Goal: Task Accomplishment & Management: Use online tool/utility

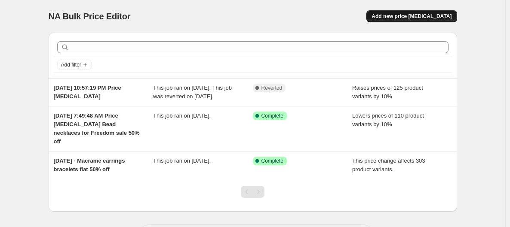
click at [437, 17] on span "Add new price [MEDICAL_DATA]" at bounding box center [411, 16] width 80 height 7
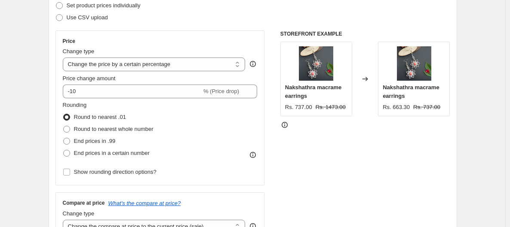
scroll to position [129, 0]
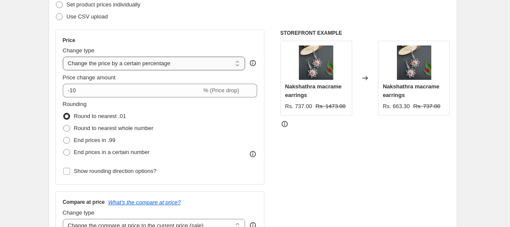
click at [240, 64] on select "Change the price to a certain amount Change the price by a certain amount Chang…" at bounding box center [154, 64] width 183 height 14
select select "bcap"
click at [64, 57] on select "Change the price to a certain amount Change the price by a certain amount Chang…" at bounding box center [154, 64] width 183 height 14
type input "-12.00"
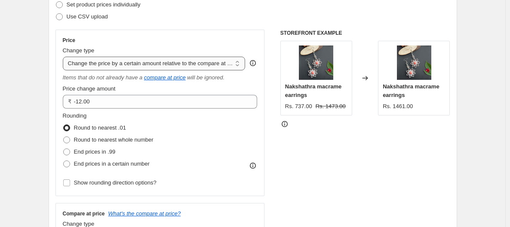
click at [242, 62] on select "Change the price to a certain amount Change the price by a certain amount Chang…" at bounding box center [154, 64] width 183 height 14
select select "by"
click at [64, 57] on select "Change the price to a certain amount Change the price by a certain amount Chang…" at bounding box center [154, 64] width 183 height 14
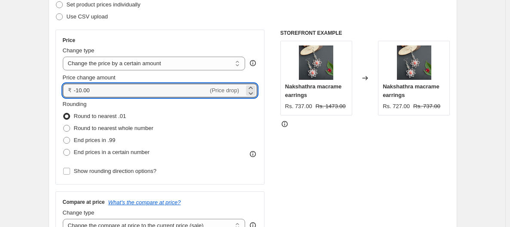
drag, startPoint x: 93, startPoint y: 89, endPoint x: 67, endPoint y: 89, distance: 25.8
click at [67, 89] on div "₹ -10.00 (Price drop)" at bounding box center [160, 91] width 195 height 14
type input "100.00"
click at [307, 178] on div "STOREFRONT EXAMPLE Nakshathra macrame earrings Rs. 737.00 Rs. 1473.00 Changed t…" at bounding box center [365, 135] width 170 height 211
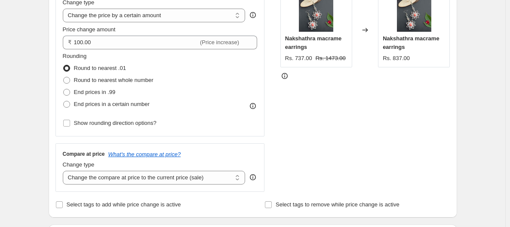
scroll to position [172, 0]
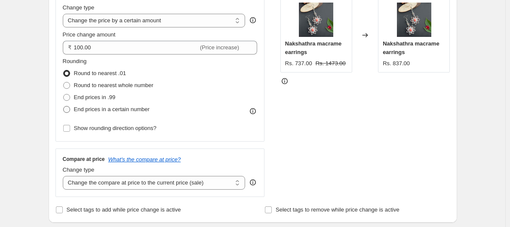
click at [123, 110] on span "End prices in a certain number" at bounding box center [112, 109] width 76 height 6
click at [64, 107] on input "End prices in a certain number" at bounding box center [63, 106] width 0 height 0
radio input "true"
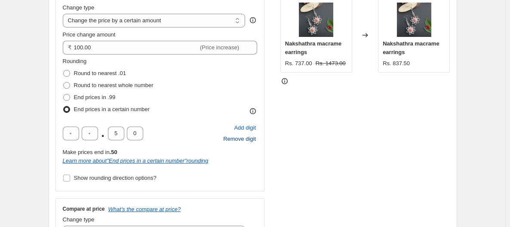
click at [239, 137] on span "Remove digit" at bounding box center [239, 139] width 33 height 9
click at [243, 129] on span "Add digit" at bounding box center [245, 128] width 22 height 9
click at [86, 82] on span "Round to nearest whole number" at bounding box center [114, 85] width 80 height 6
click at [64, 82] on input "Round to nearest whole number" at bounding box center [63, 82] width 0 height 0
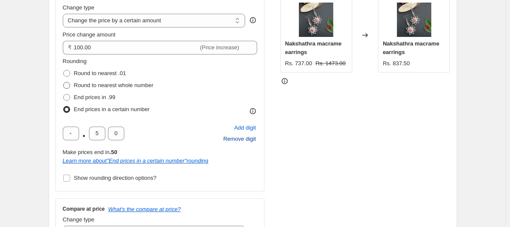
radio input "true"
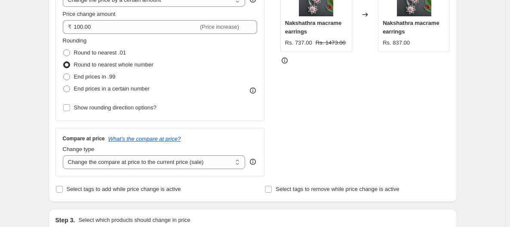
scroll to position [215, 0]
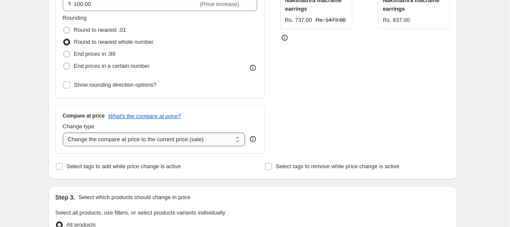
click at [239, 143] on select "Change the compare at price to the current price (sale) Change the compare at p…" at bounding box center [154, 140] width 183 height 14
select select "by"
click at [64, 133] on select "Change the compare at price to the current price (sale) Change the compare at p…" at bounding box center [154, 140] width 183 height 14
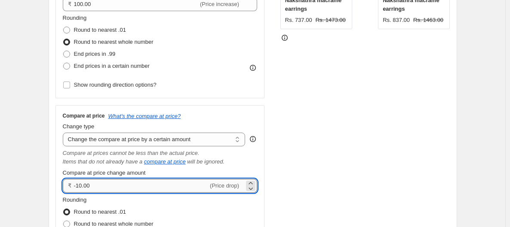
drag, startPoint x: 75, startPoint y: 185, endPoint x: 97, endPoint y: 184, distance: 22.0
click at [97, 184] on div "₹ -10.00 (Price drop)" at bounding box center [160, 186] width 195 height 14
type input "100.00"
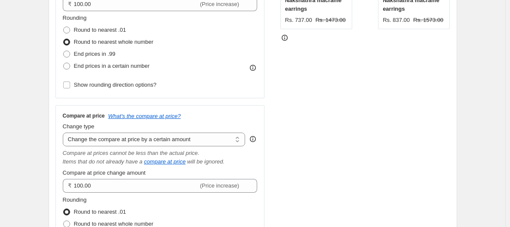
click at [311, 174] on div "STOREFRONT EXAMPLE Nakshathra macrame earrings Rs. 737.00 Rs. 1473.00 Changed t…" at bounding box center [365, 111] width 170 height 337
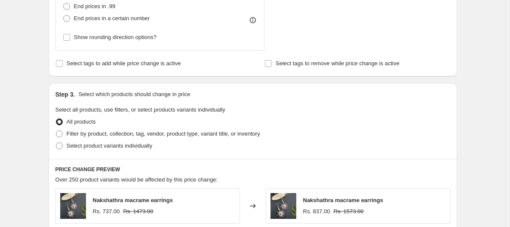
scroll to position [430, 0]
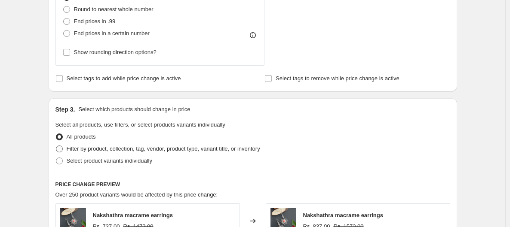
click at [132, 150] on span "Filter by product, collection, tag, vendor, product type, variant title, or inv…" at bounding box center [163, 149] width 193 height 6
click at [56, 146] on input "Filter by product, collection, tag, vendor, product type, variant title, or inv…" at bounding box center [56, 146] width 0 height 0
radio input "true"
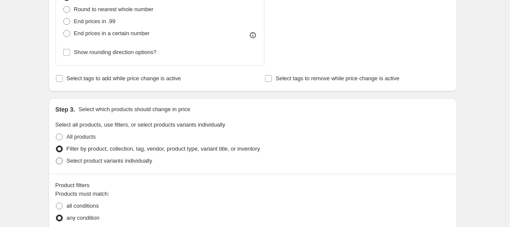
click at [131, 163] on span "Select product variants individually" at bounding box center [110, 161] width 86 height 6
click at [56, 158] on input "Select product variants individually" at bounding box center [56, 158] width 0 height 0
radio input "true"
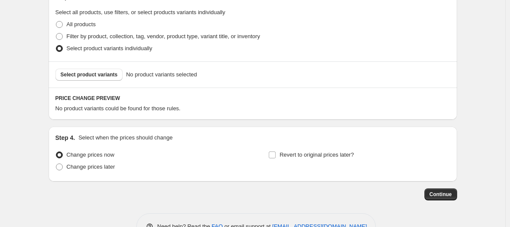
scroll to position [559, 0]
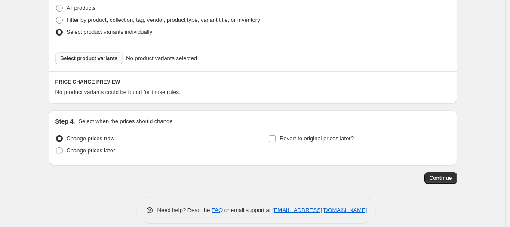
click at [109, 60] on span "Select product variants" at bounding box center [89, 58] width 57 height 7
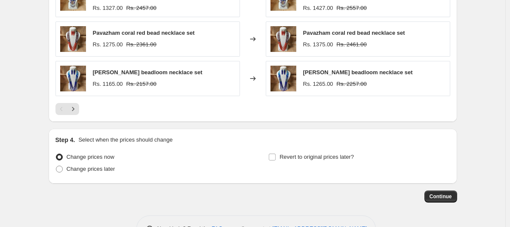
scroll to position [774, 0]
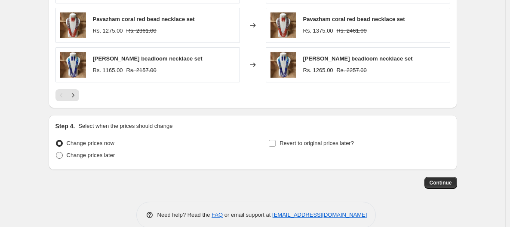
click at [105, 153] on span "Change prices later" at bounding box center [91, 155] width 49 height 6
click at [56, 153] on input "Change prices later" at bounding box center [56, 152] width 0 height 0
radio input "true"
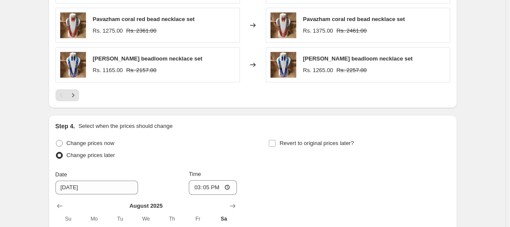
scroll to position [816, 0]
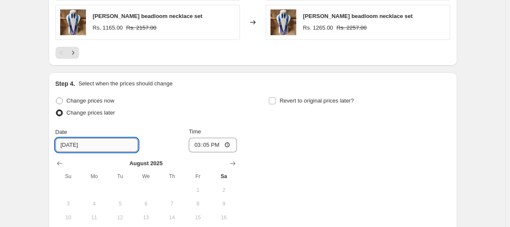
click at [92, 143] on input "[DATE]" at bounding box center [96, 145] width 83 height 14
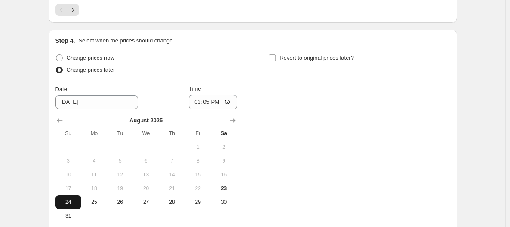
click at [66, 201] on button "24" at bounding box center [68, 203] width 26 height 14
click at [229, 96] on input "15:05" at bounding box center [213, 102] width 48 height 15
type input "01:00"
click at [310, 166] on div "Change prices now Change prices later Date [DATE] Time 01:00 [DATE] Su Mo Tu We…" at bounding box center [252, 137] width 395 height 171
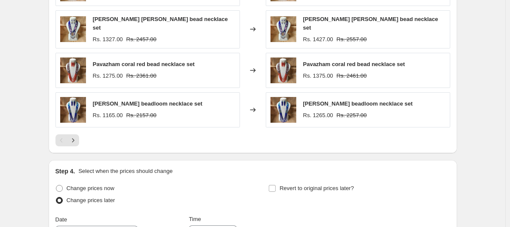
scroll to position [557, 0]
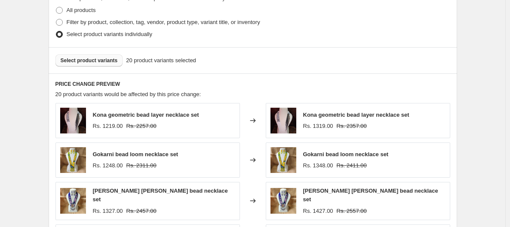
click at [97, 59] on span "Select product variants" at bounding box center [89, 60] width 57 height 7
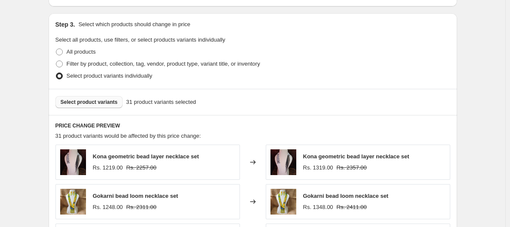
scroll to position [514, 0]
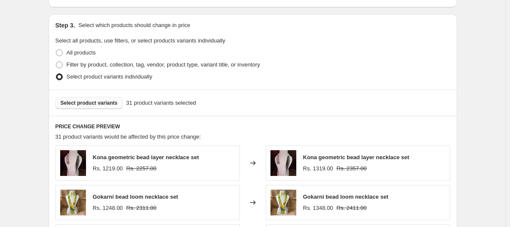
click at [110, 104] on span "Select product variants" at bounding box center [89, 103] width 57 height 7
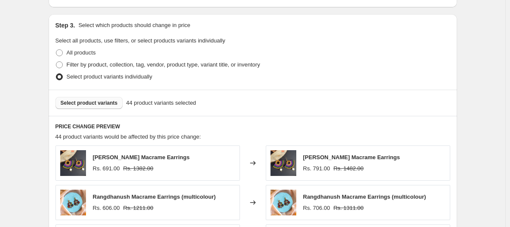
click at [110, 104] on span "Select product variants" at bounding box center [89, 103] width 57 height 7
click at [105, 103] on span "Select product variants" at bounding box center [89, 103] width 57 height 7
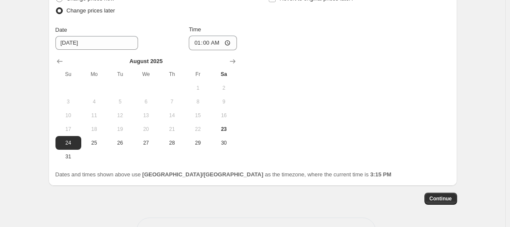
scroll to position [944, 0]
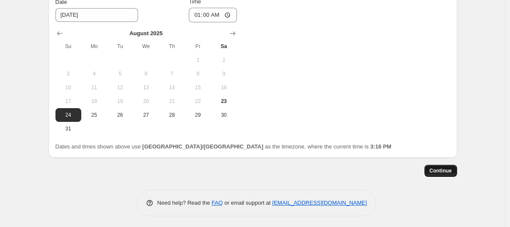
click at [445, 166] on button "Continue" at bounding box center [440, 171] width 33 height 12
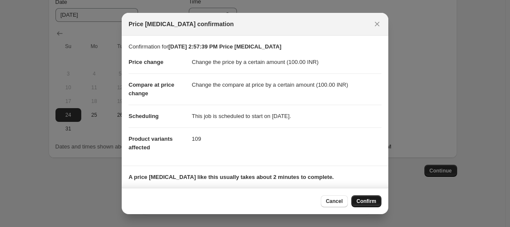
click at [362, 198] on button "Confirm" at bounding box center [366, 202] width 30 height 12
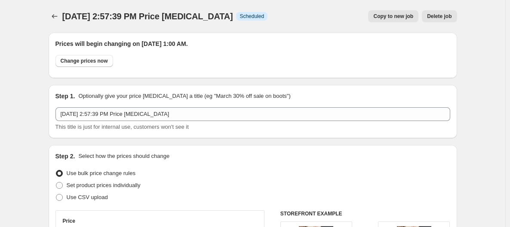
drag, startPoint x: 382, startPoint y: 176, endPoint x: 380, endPoint y: 189, distance: 13.0
